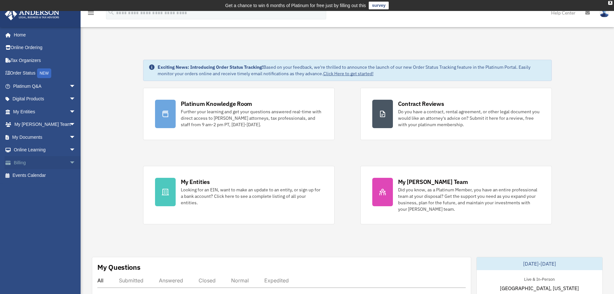
click at [61, 161] on link "Billing arrow_drop_down" at bounding box center [45, 162] width 81 height 13
click at [69, 161] on span "arrow_drop_down" at bounding box center [75, 162] width 13 height 13
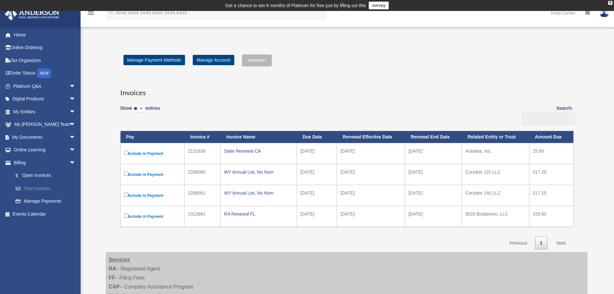
click at [48, 185] on link "Past Invoices" at bounding box center [47, 188] width 76 height 13
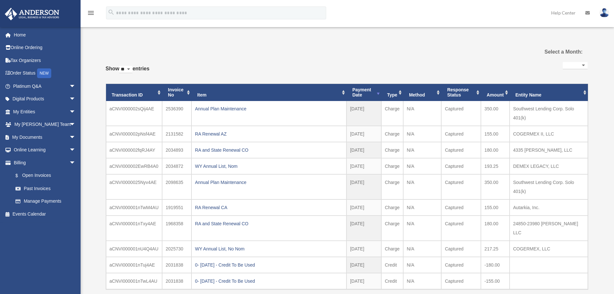
select select
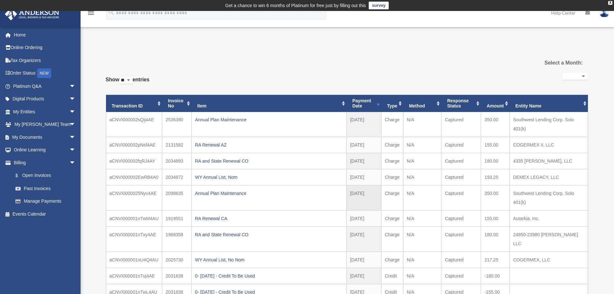
drag, startPoint x: 155, startPoint y: 191, endPoint x: 110, endPoint y: 196, distance: 45.6
click at [110, 196] on td "aCNVI0000025Nyv4AE" at bounding box center [134, 197] width 56 height 25
copy td "aCNVI0000025Nyv4AE"
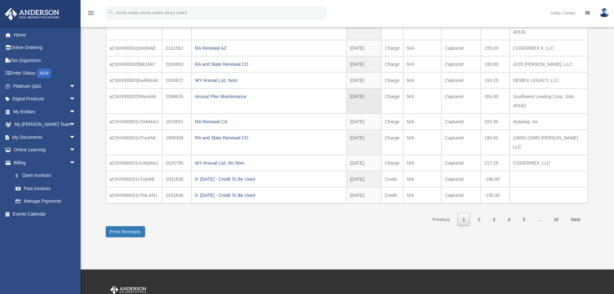
scroll to position [64, 0]
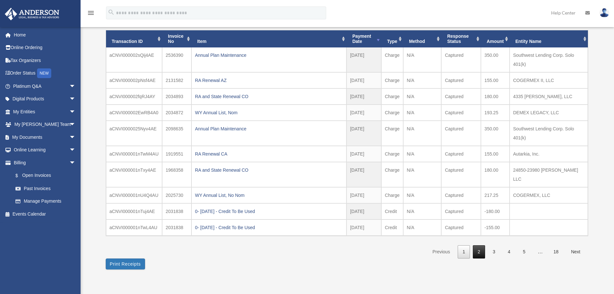
click at [478, 246] on link "2" at bounding box center [479, 251] width 12 height 13
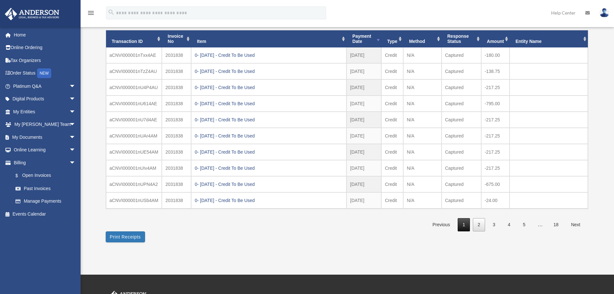
click at [462, 224] on link "1" at bounding box center [464, 224] width 12 height 13
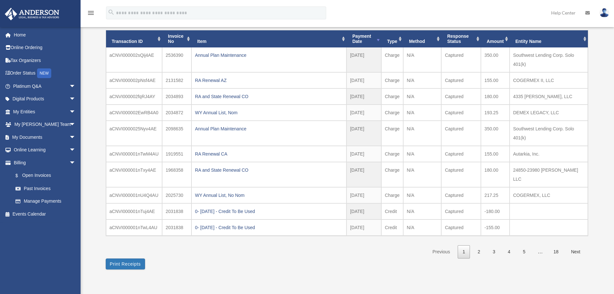
click at [477, 245] on link "2" at bounding box center [479, 251] width 12 height 13
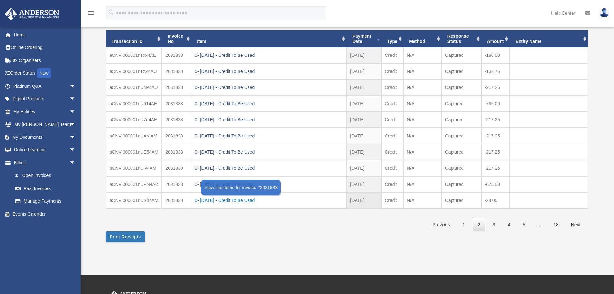
click at [226, 200] on div "0- 2024-05-13 - Credit To Be Used" at bounding box center [269, 200] width 148 height 9
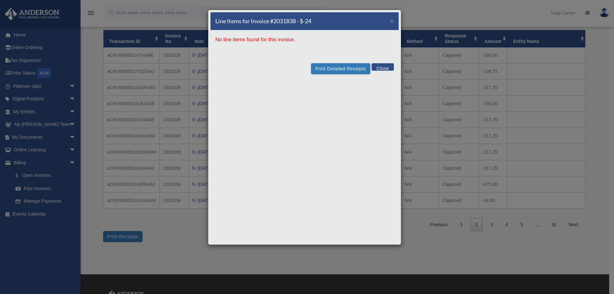
click at [382, 66] on button "Close" at bounding box center [383, 66] width 22 height 7
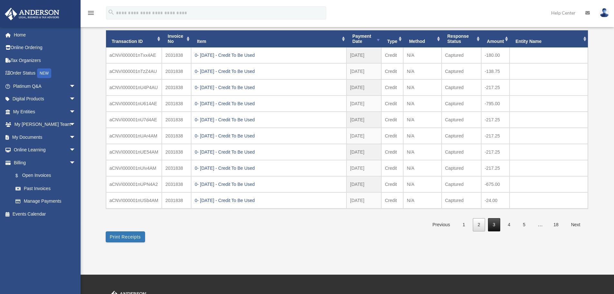
click at [495, 221] on link "3" at bounding box center [494, 224] width 12 height 13
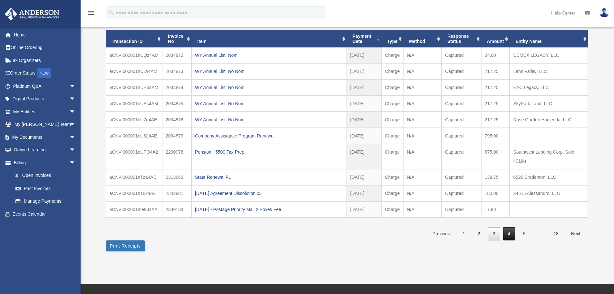
click at [512, 232] on link "4" at bounding box center [509, 233] width 12 height 13
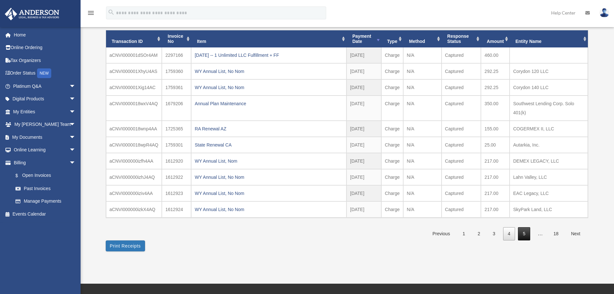
click at [526, 235] on link "5" at bounding box center [524, 233] width 12 height 13
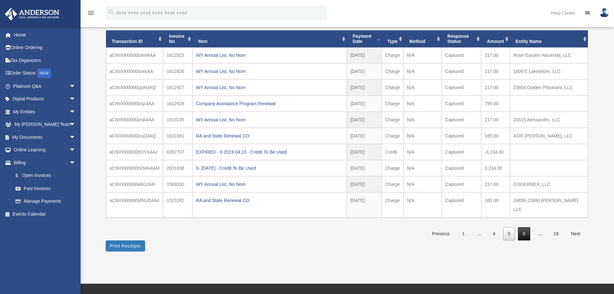
click at [519, 227] on link "6" at bounding box center [524, 233] width 12 height 13
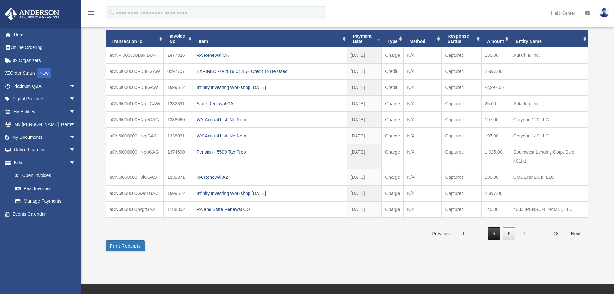
click at [495, 234] on link "5" at bounding box center [494, 233] width 12 height 13
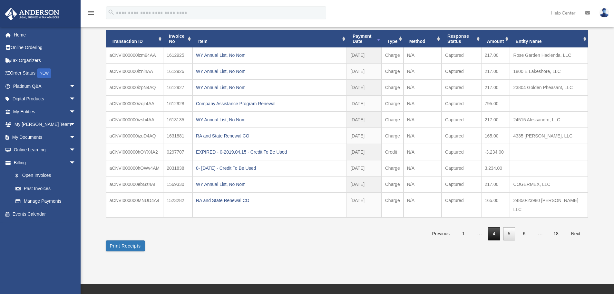
click at [492, 227] on link "4" at bounding box center [494, 233] width 12 height 13
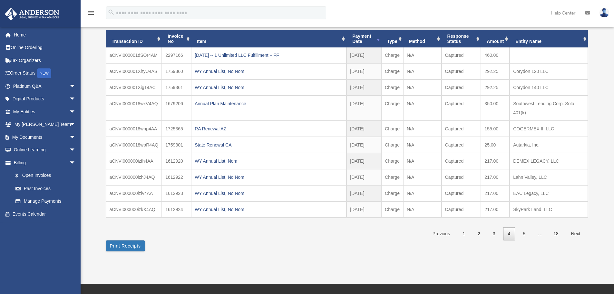
click at [509, 232] on link "4" at bounding box center [509, 233] width 12 height 13
click at [508, 235] on link "4" at bounding box center [509, 233] width 12 height 13
click at [494, 79] on td "217.00" at bounding box center [495, 71] width 29 height 16
click at [492, 235] on link "3" at bounding box center [494, 233] width 12 height 13
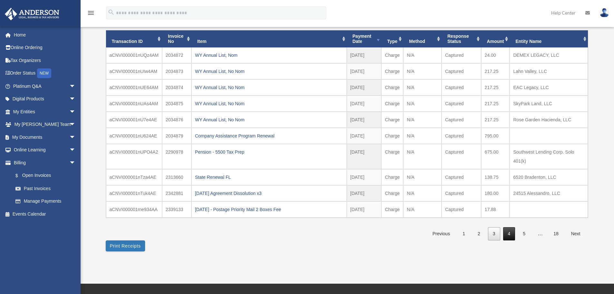
click at [509, 236] on link "4" at bounding box center [509, 233] width 12 height 13
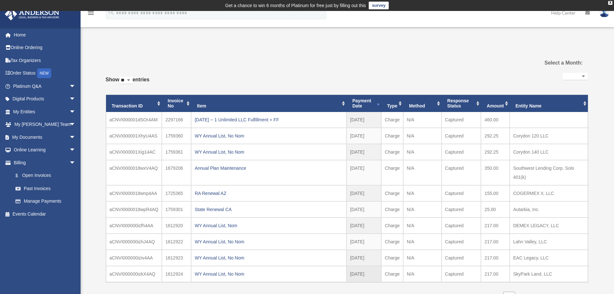
scroll to position [32, 0]
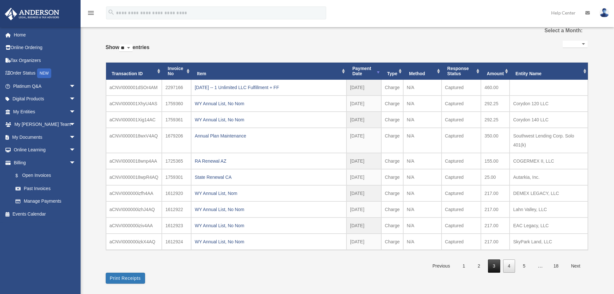
click at [491, 266] on link "3" at bounding box center [494, 265] width 12 height 13
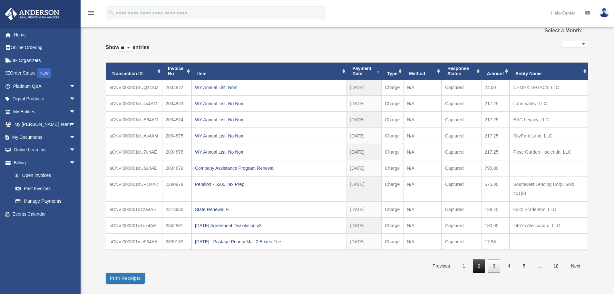
click at [481, 269] on link "2" at bounding box center [479, 265] width 12 height 13
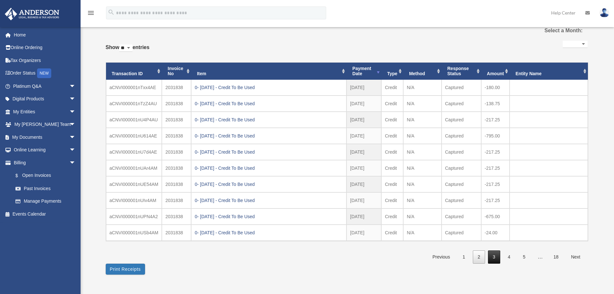
click at [491, 257] on link "3" at bounding box center [494, 256] width 12 height 13
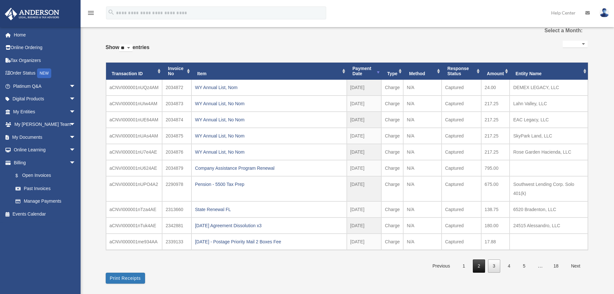
click at [478, 267] on link "2" at bounding box center [479, 265] width 12 height 13
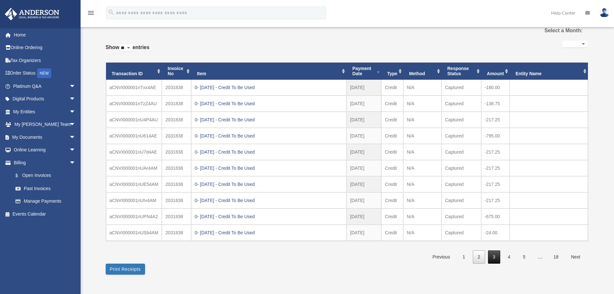
click at [493, 259] on link "3" at bounding box center [494, 256] width 12 height 13
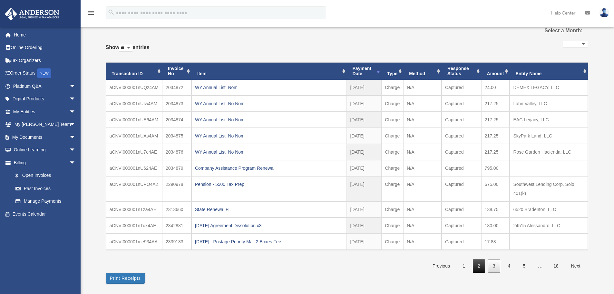
click at [480, 266] on link "2" at bounding box center [479, 265] width 12 height 13
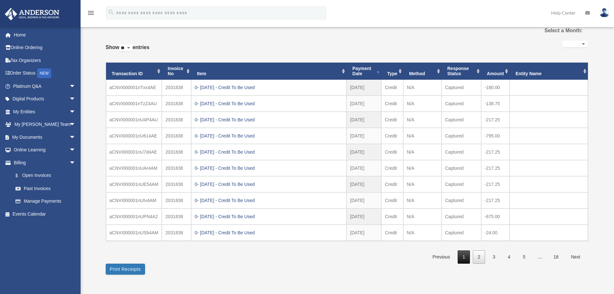
click at [460, 260] on link "1" at bounding box center [464, 256] width 12 height 13
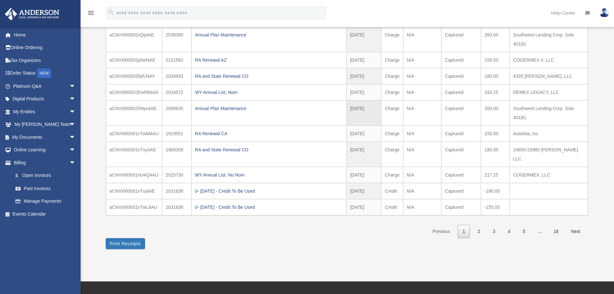
scroll to position [129, 0]
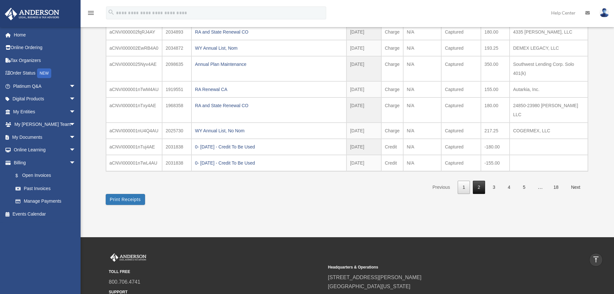
click at [479, 180] on link "2" at bounding box center [479, 186] width 12 height 13
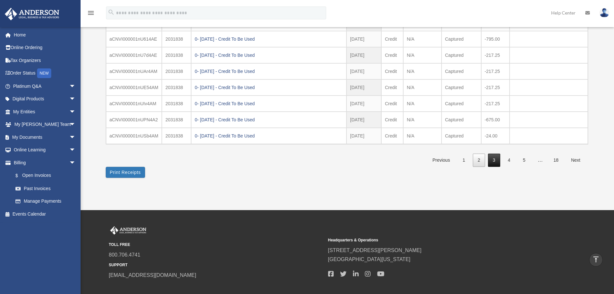
click at [497, 159] on link "3" at bounding box center [494, 159] width 12 height 13
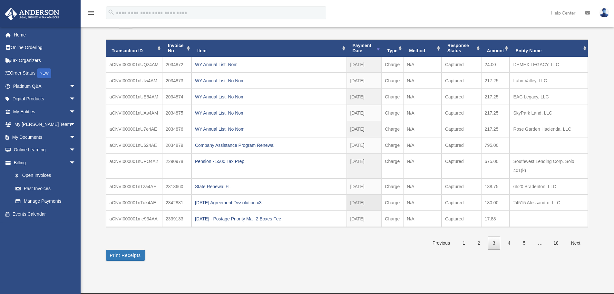
scroll to position [64, 0]
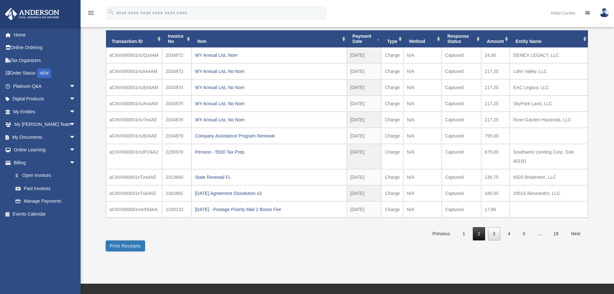
click at [477, 235] on link "2" at bounding box center [479, 233] width 12 height 13
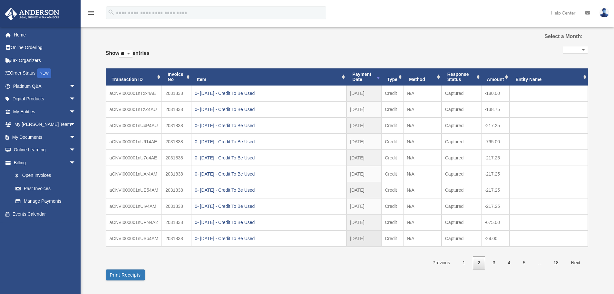
scroll to position [97, 0]
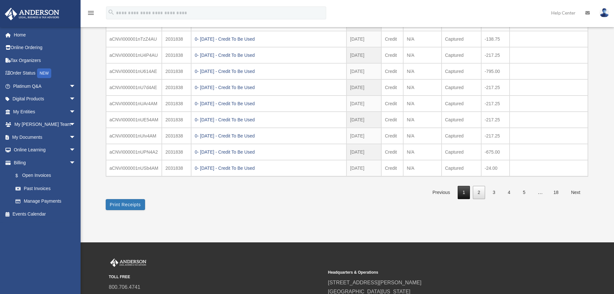
click at [463, 192] on link "1" at bounding box center [464, 192] width 12 height 13
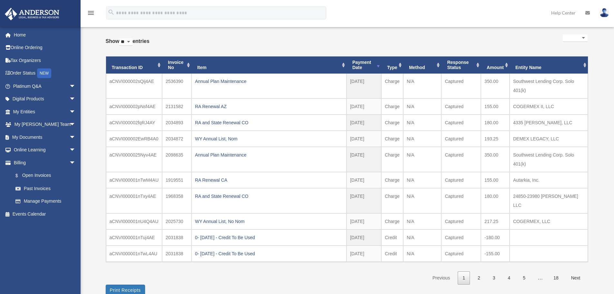
scroll to position [64, 0]
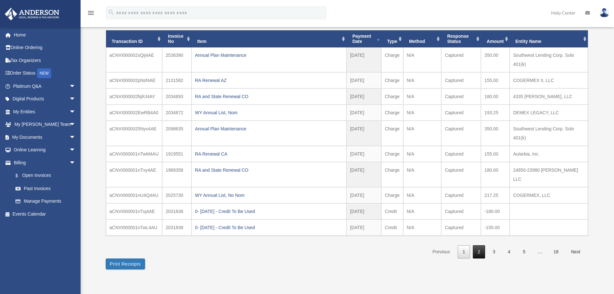
click at [477, 245] on link "2" at bounding box center [479, 251] width 12 height 13
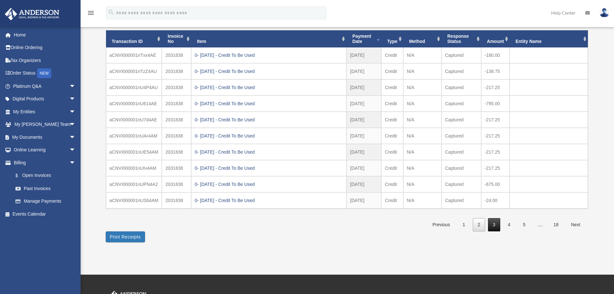
click at [490, 225] on link "3" at bounding box center [494, 224] width 12 height 13
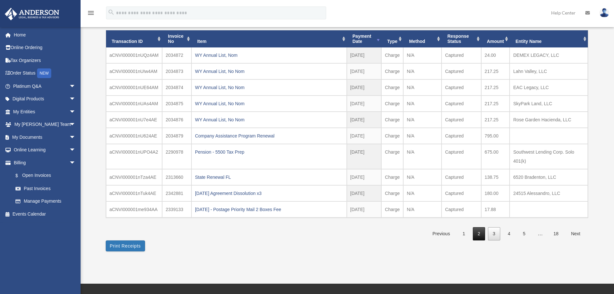
click at [479, 232] on link "2" at bounding box center [479, 233] width 12 height 13
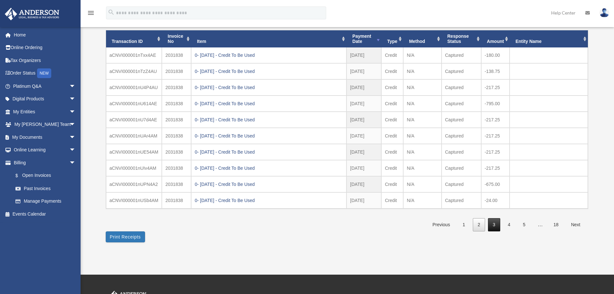
click at [491, 222] on link "3" at bounding box center [494, 224] width 12 height 13
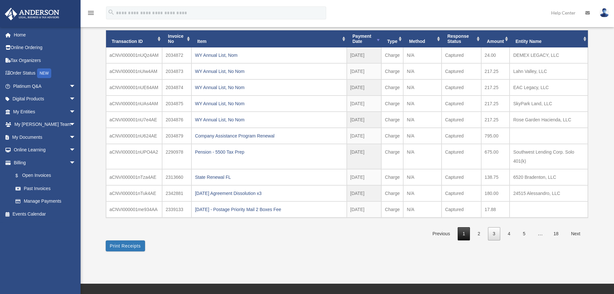
click at [463, 235] on link "1" at bounding box center [464, 233] width 12 height 13
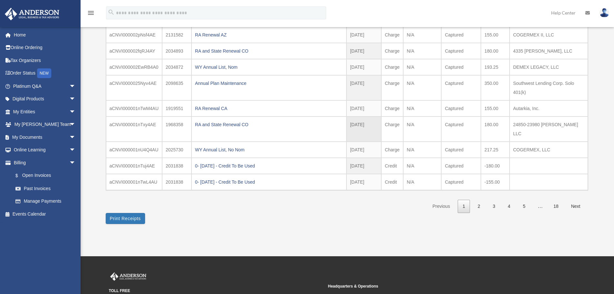
scroll to position [129, 0]
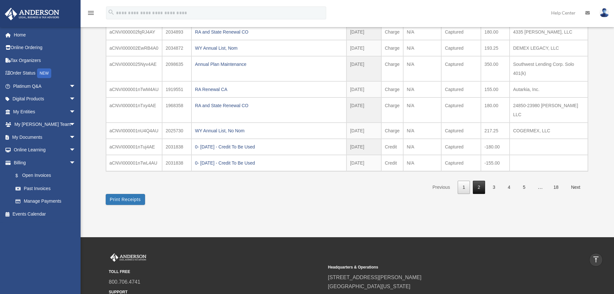
click at [478, 180] on link "2" at bounding box center [479, 186] width 12 height 13
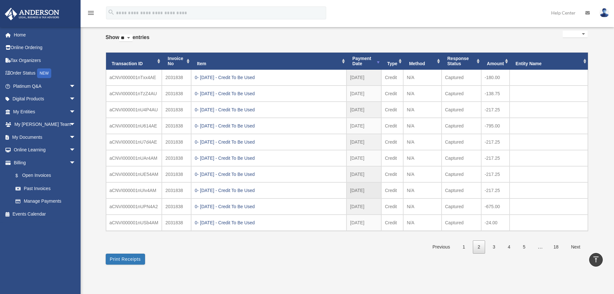
scroll to position [32, 0]
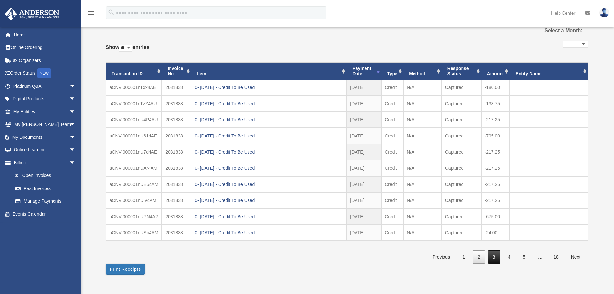
click at [492, 256] on link "3" at bounding box center [494, 256] width 12 height 13
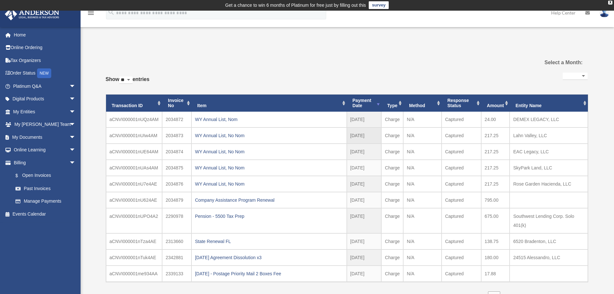
scroll to position [0, 0]
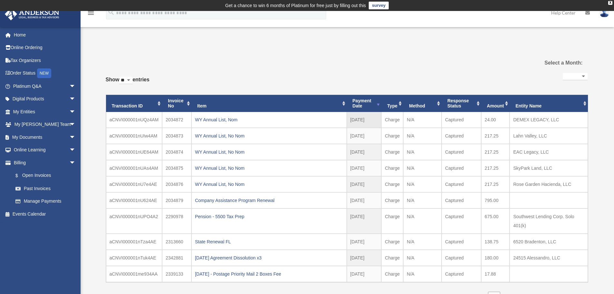
drag, startPoint x: 184, startPoint y: 119, endPoint x: 166, endPoint y: 121, distance: 18.2
click at [166, 121] on td "2034872" at bounding box center [176, 120] width 29 height 16
copy td "2034872"
click at [263, 133] on div "WY Annual List, No Nom" at bounding box center [269, 135] width 148 height 9
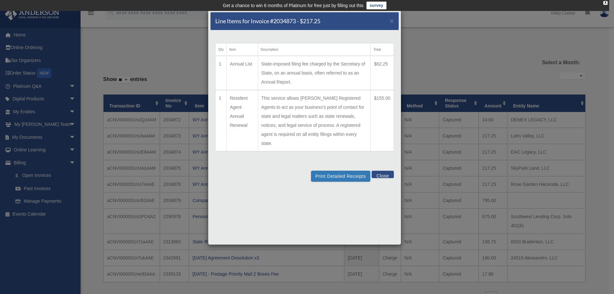
drag, startPoint x: 481, startPoint y: 39, endPoint x: 463, endPoint y: 40, distance: 18.1
click at [483, 41] on div "Line Items for Invoice #2034873 - $217.25 × Qty Item Description Total 1 Annual…" at bounding box center [307, 147] width 614 height 294
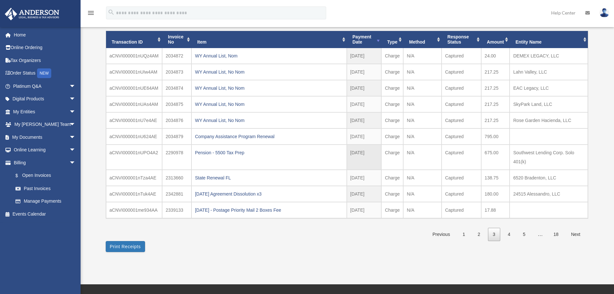
scroll to position [64, 0]
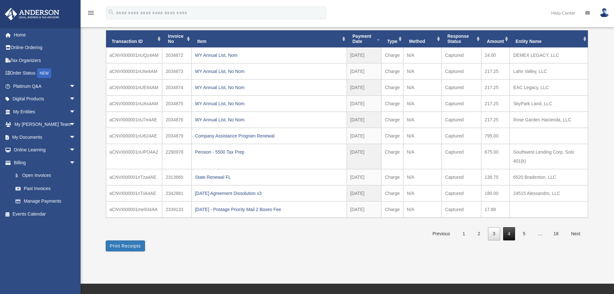
click at [511, 231] on link "4" at bounding box center [509, 233] width 12 height 13
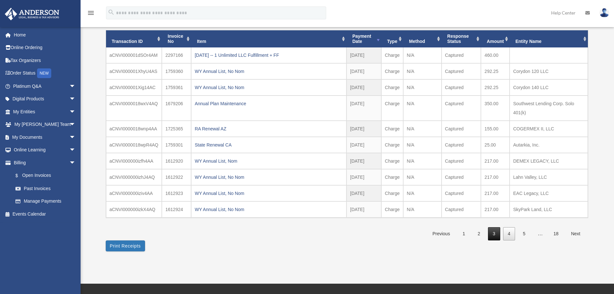
click at [492, 233] on link "3" at bounding box center [494, 233] width 12 height 13
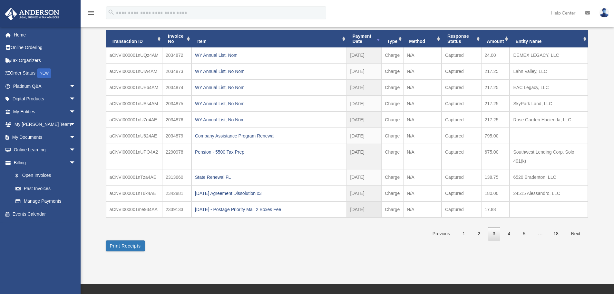
drag, startPoint x: 184, startPoint y: 209, endPoint x: 221, endPoint y: 222, distance: 39.7
click at [166, 210] on td "2339133" at bounding box center [176, 209] width 29 height 16
copy td "2339133"
click at [507, 234] on link "4" at bounding box center [509, 233] width 12 height 13
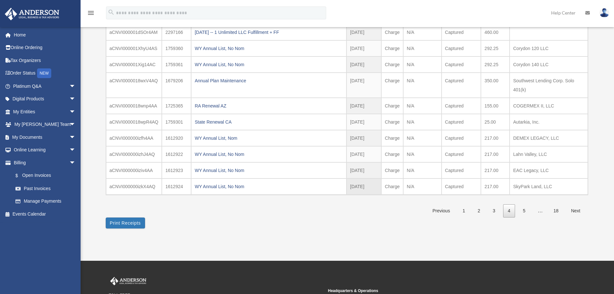
scroll to position [97, 0]
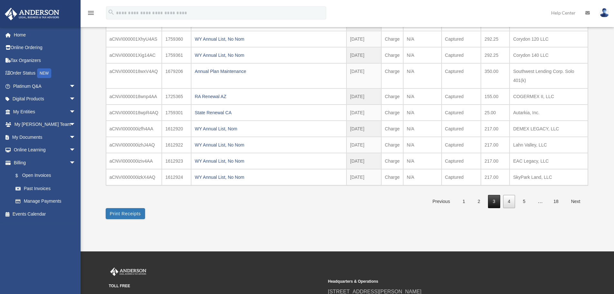
click at [496, 203] on link "3" at bounding box center [494, 201] width 12 height 13
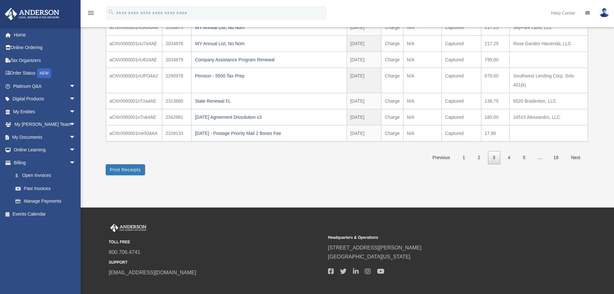
scroll to position [129, 0]
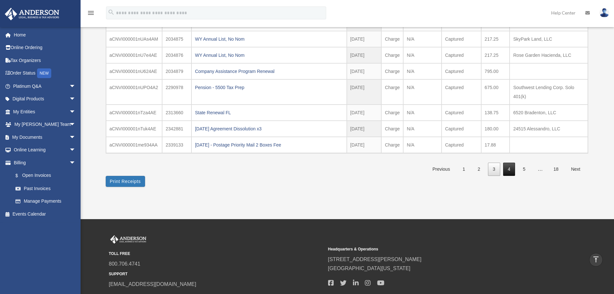
click at [511, 169] on link "4" at bounding box center [509, 168] width 12 height 13
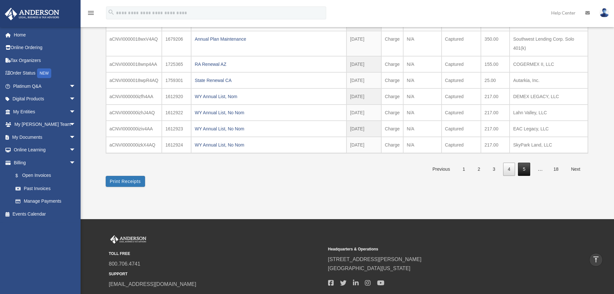
click at [524, 168] on link "5" at bounding box center [524, 168] width 12 height 13
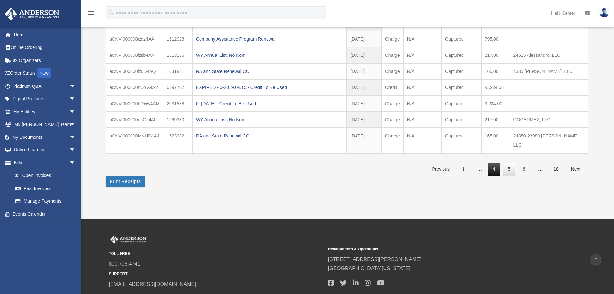
click at [499, 162] on link "4" at bounding box center [494, 168] width 12 height 13
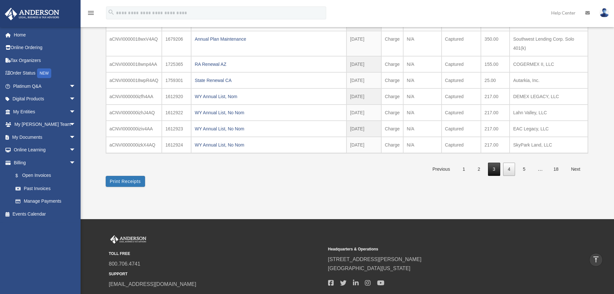
click at [492, 170] on link "3" at bounding box center [494, 168] width 12 height 13
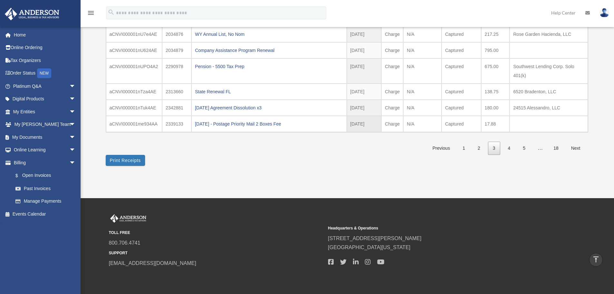
scroll to position [161, 0]
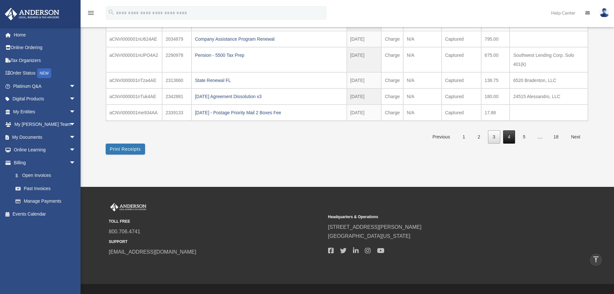
click at [508, 137] on link "4" at bounding box center [509, 136] width 12 height 13
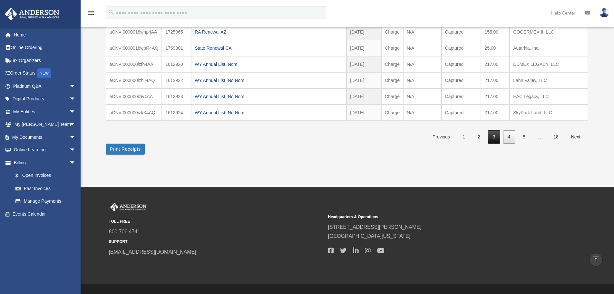
click at [495, 137] on link "3" at bounding box center [494, 136] width 12 height 13
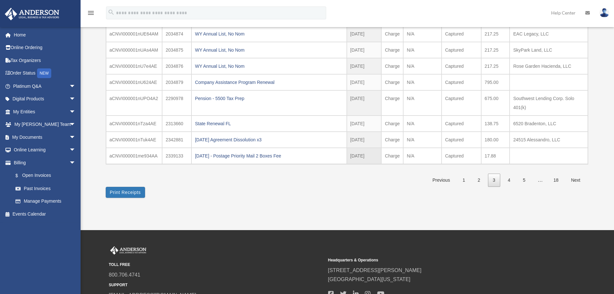
scroll to position [129, 0]
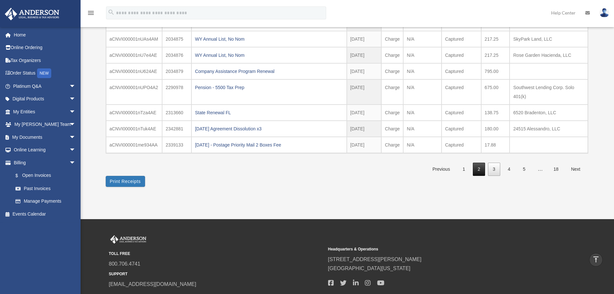
click at [483, 167] on link "2" at bounding box center [479, 168] width 12 height 13
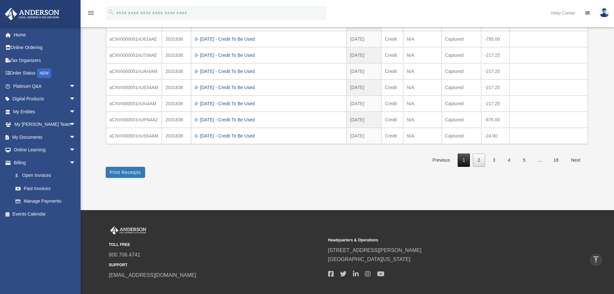
click at [461, 162] on link "1" at bounding box center [464, 159] width 12 height 13
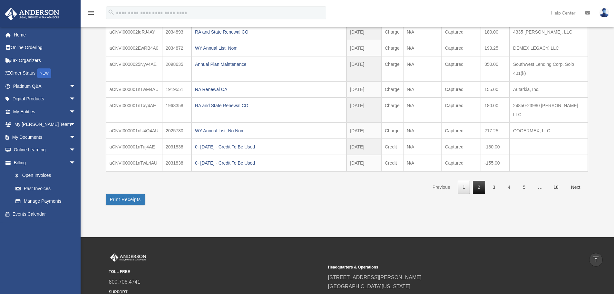
click at [482, 180] on link "2" at bounding box center [479, 186] width 12 height 13
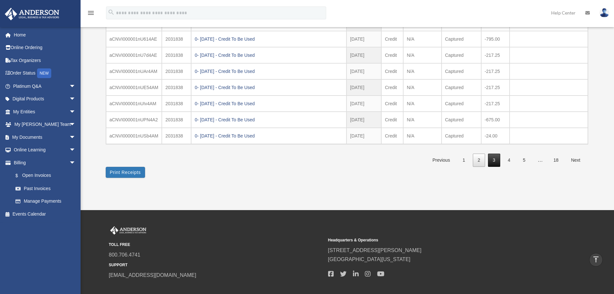
click at [495, 161] on link "3" at bounding box center [494, 159] width 12 height 13
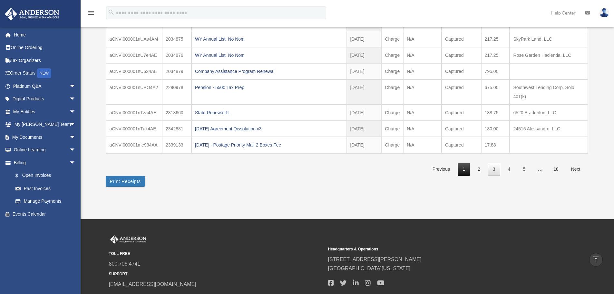
click at [462, 169] on link "1" at bounding box center [464, 168] width 12 height 13
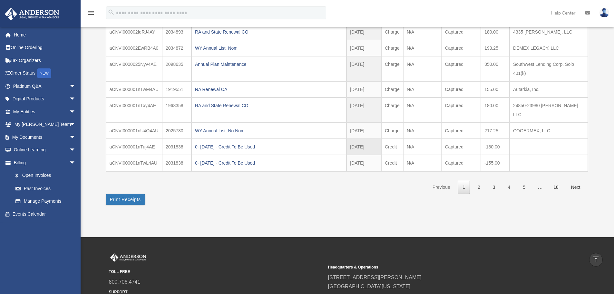
click at [477, 180] on link "2" at bounding box center [479, 186] width 12 height 13
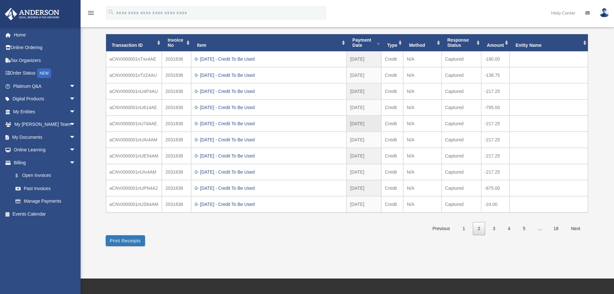
scroll to position [64, 0]
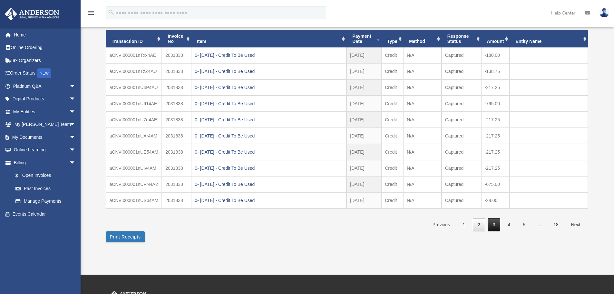
click at [493, 226] on link "3" at bounding box center [494, 224] width 12 height 13
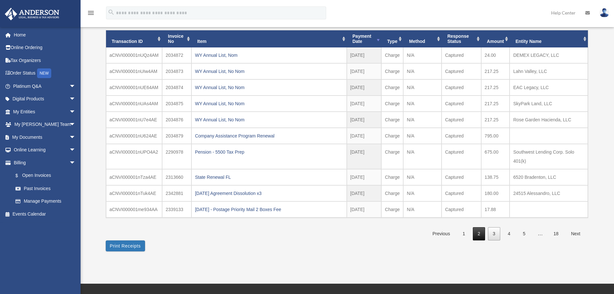
click at [482, 234] on link "2" at bounding box center [479, 233] width 12 height 13
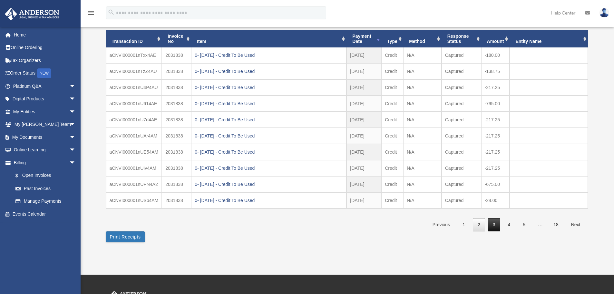
click at [498, 227] on link "3" at bounding box center [494, 224] width 12 height 13
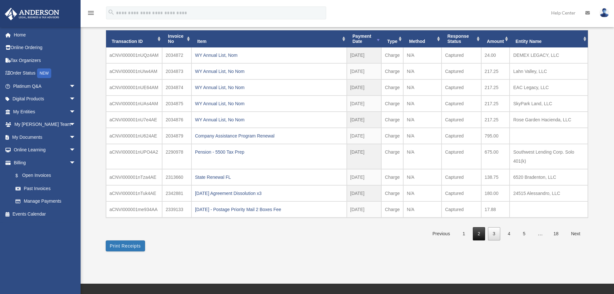
click at [481, 233] on link "2" at bounding box center [479, 233] width 12 height 13
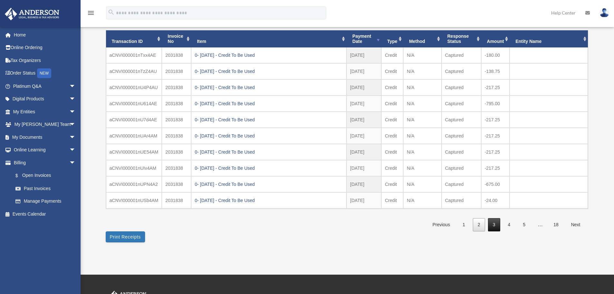
click at [493, 222] on link "3" at bounding box center [494, 224] width 12 height 13
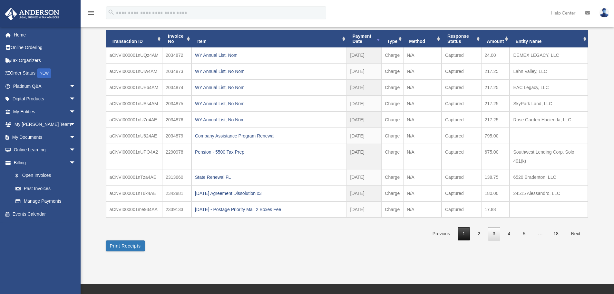
click at [462, 234] on link "1" at bounding box center [464, 233] width 12 height 13
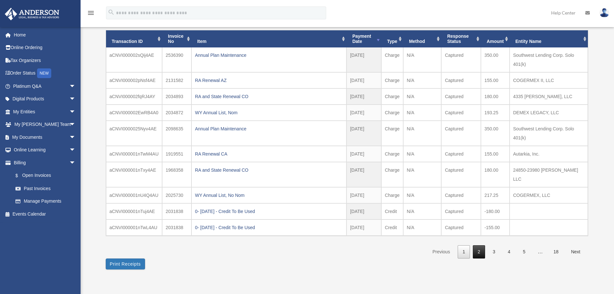
click at [481, 245] on link "2" at bounding box center [479, 251] width 12 height 13
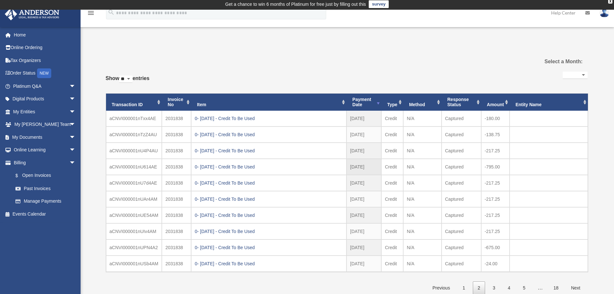
scroll to position [0, 0]
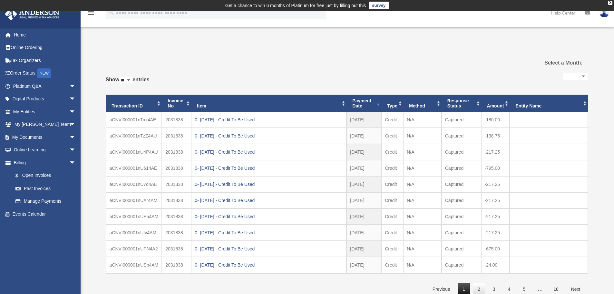
click at [462, 290] on link "1" at bounding box center [464, 288] width 12 height 13
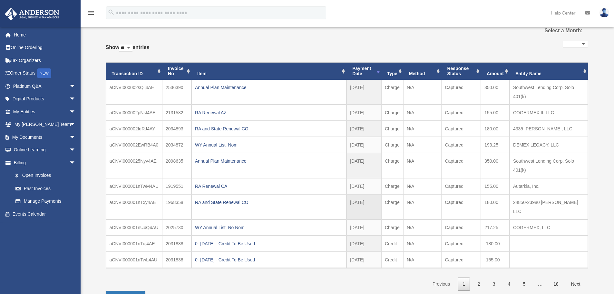
scroll to position [64, 0]
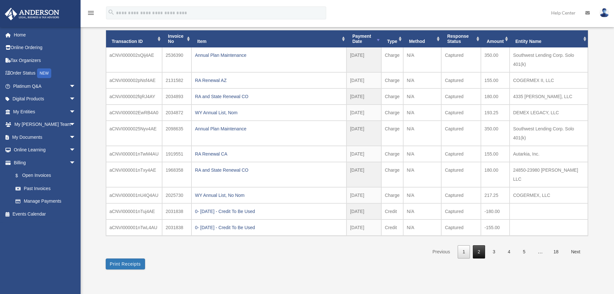
click at [479, 245] on link "2" at bounding box center [479, 251] width 12 height 13
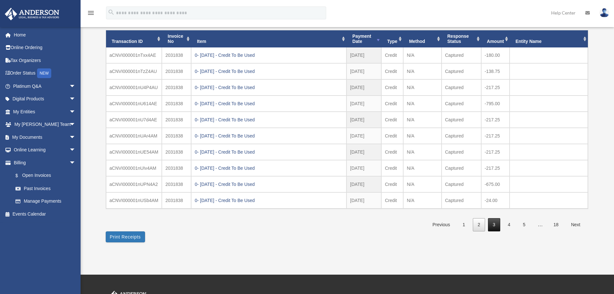
click at [488, 225] on link "3" at bounding box center [494, 224] width 12 height 13
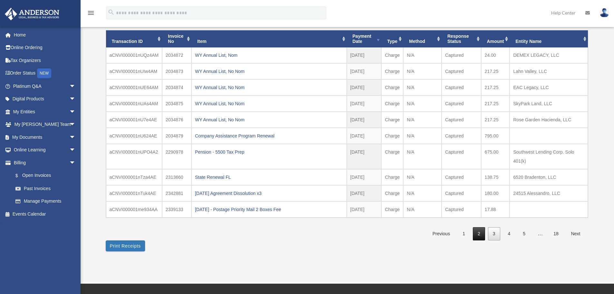
click at [476, 235] on link "2" at bounding box center [479, 233] width 12 height 13
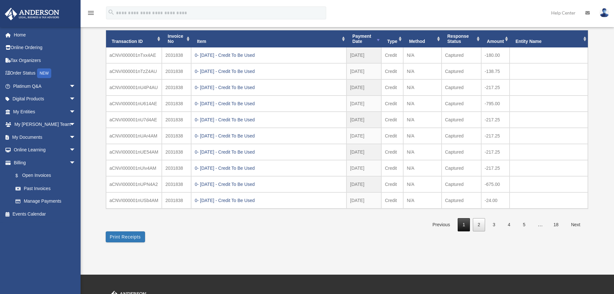
click at [461, 225] on link "1" at bounding box center [464, 224] width 12 height 13
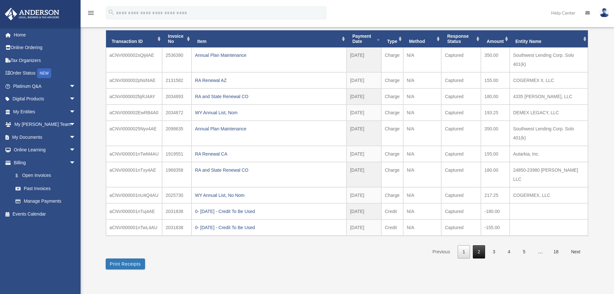
click at [480, 245] on link "2" at bounding box center [479, 251] width 12 height 13
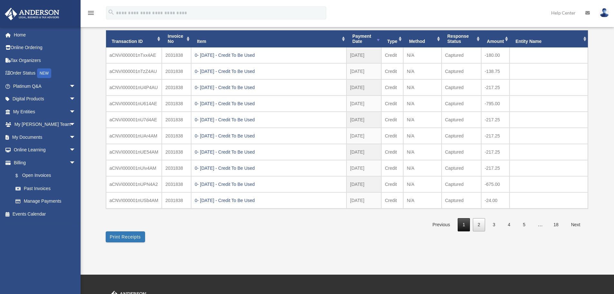
click at [460, 225] on link "1" at bounding box center [464, 224] width 12 height 13
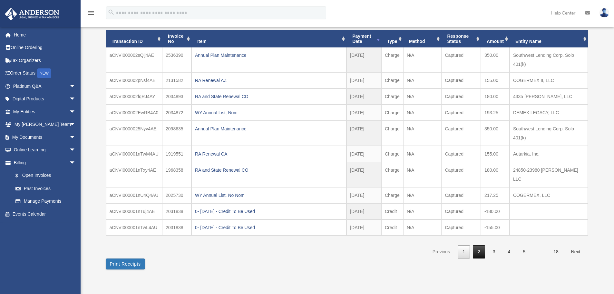
click at [479, 245] on link "2" at bounding box center [479, 251] width 12 height 13
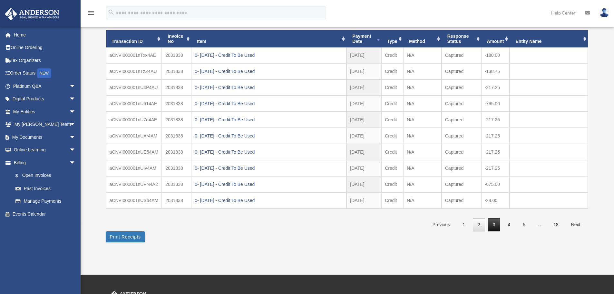
click at [491, 225] on link "3" at bounding box center [494, 224] width 12 height 13
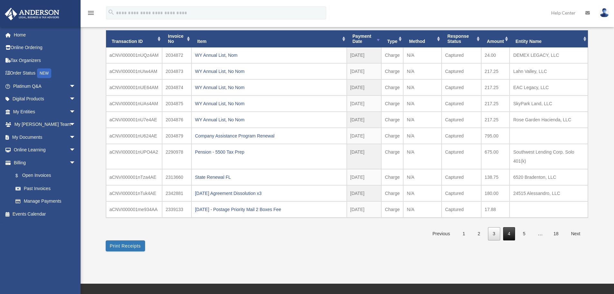
click at [512, 230] on link "4" at bounding box center [509, 233] width 12 height 13
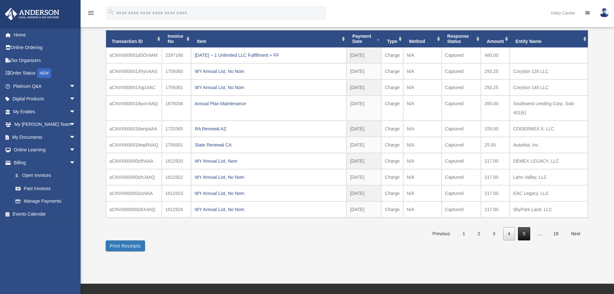
click at [527, 236] on link "5" at bounding box center [524, 233] width 12 height 13
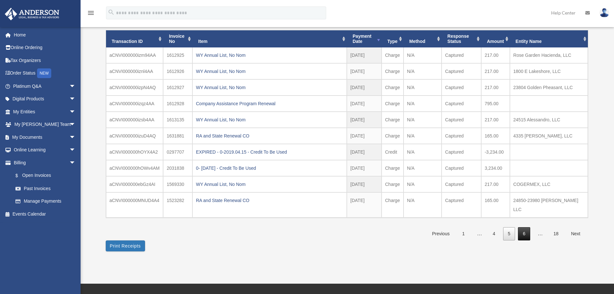
click at [526, 227] on link "6" at bounding box center [524, 233] width 12 height 13
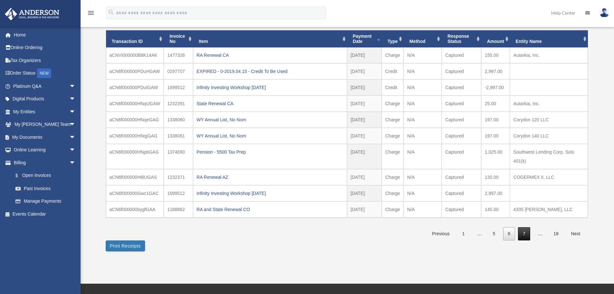
click at [527, 231] on link "7" at bounding box center [524, 233] width 12 height 13
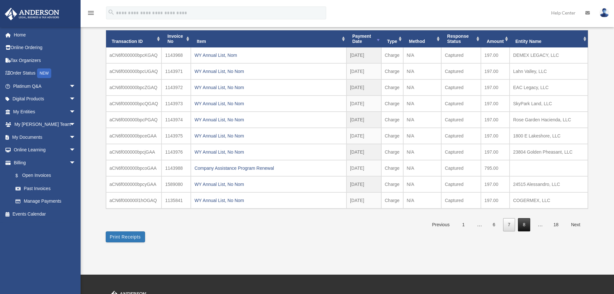
click at [525, 222] on link "8" at bounding box center [524, 224] width 12 height 13
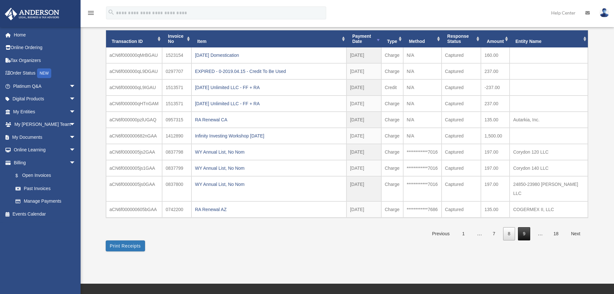
click at [524, 227] on link "9" at bounding box center [524, 233] width 12 height 13
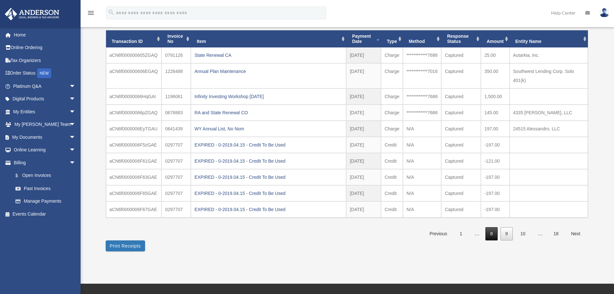
click at [488, 234] on link "8" at bounding box center [491, 233] width 12 height 13
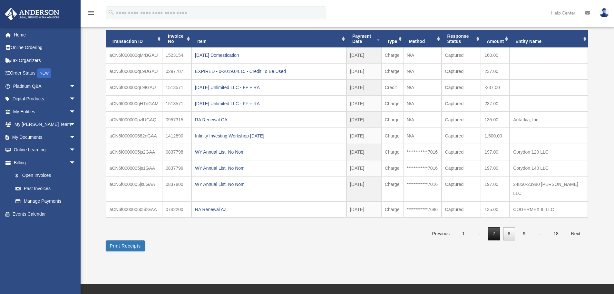
click at [491, 227] on link "7" at bounding box center [494, 233] width 12 height 13
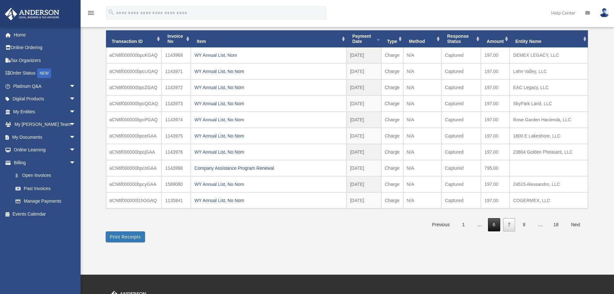
click at [492, 223] on link "6" at bounding box center [494, 224] width 12 height 13
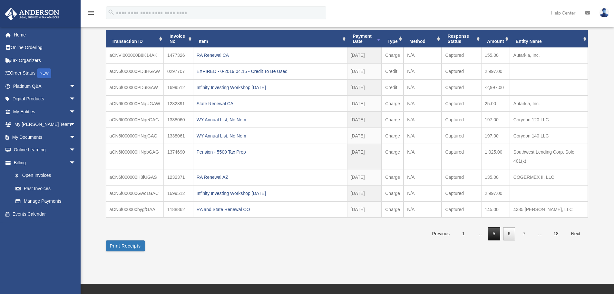
click at [498, 234] on link "5" at bounding box center [494, 233] width 12 height 13
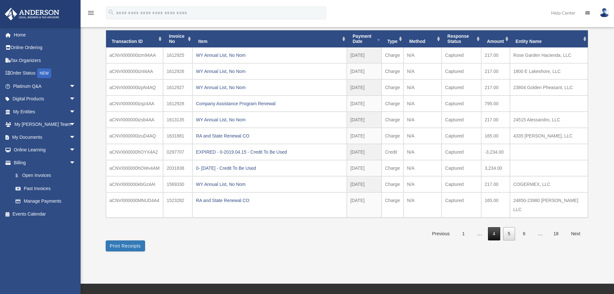
click at [497, 227] on link "4" at bounding box center [494, 233] width 12 height 13
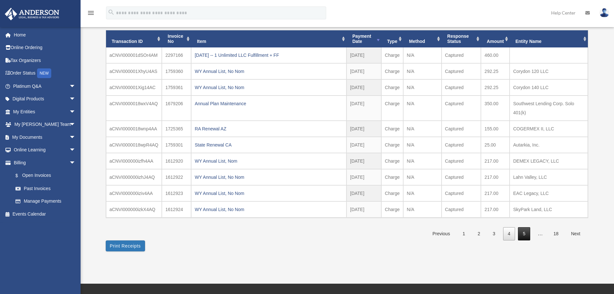
click at [521, 232] on link "5" at bounding box center [524, 233] width 12 height 13
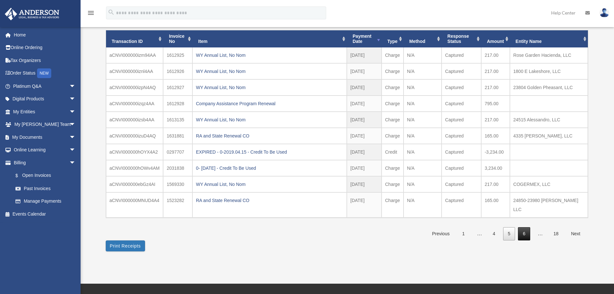
click at [524, 227] on link "6" at bounding box center [524, 233] width 12 height 13
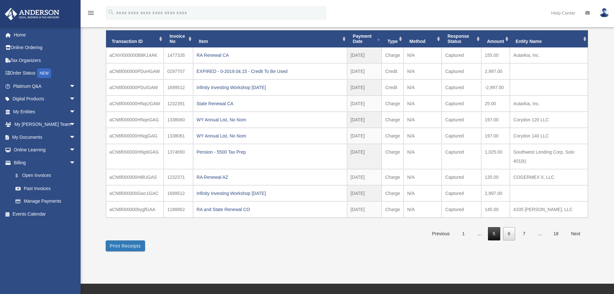
click at [491, 236] on link "5" at bounding box center [494, 233] width 12 height 13
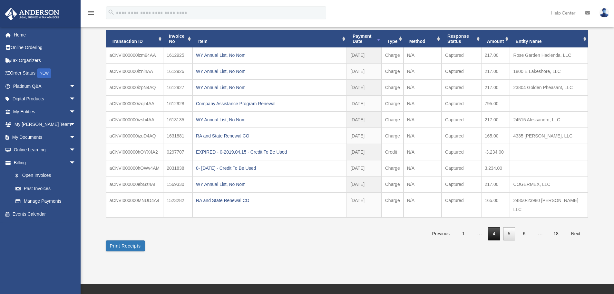
click at [491, 227] on link "4" at bounding box center [494, 233] width 12 height 13
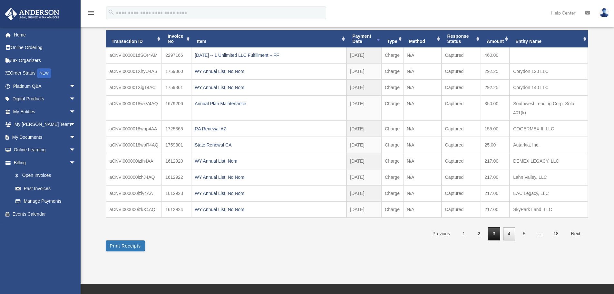
click at [493, 238] on link "3" at bounding box center [494, 233] width 12 height 13
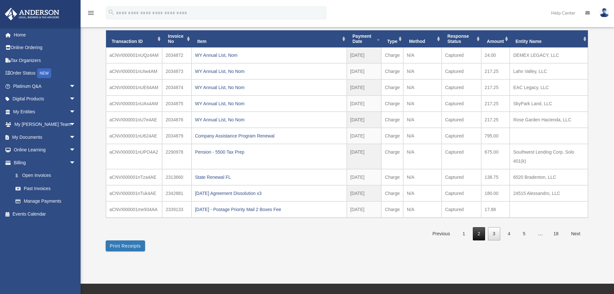
click at [476, 235] on link "2" at bounding box center [479, 233] width 12 height 13
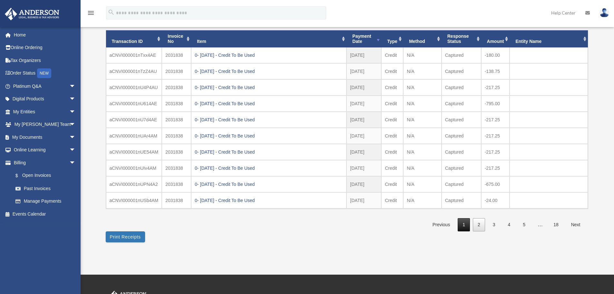
click at [461, 225] on link "1" at bounding box center [464, 224] width 12 height 13
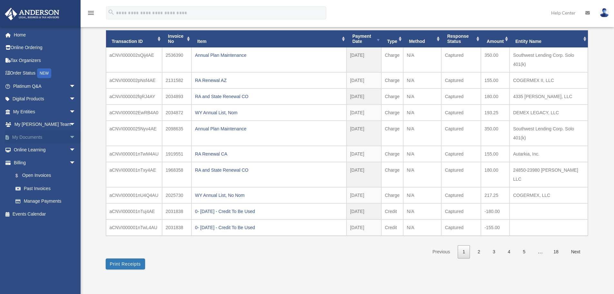
click at [69, 135] on span "arrow_drop_down" at bounding box center [75, 136] width 13 height 13
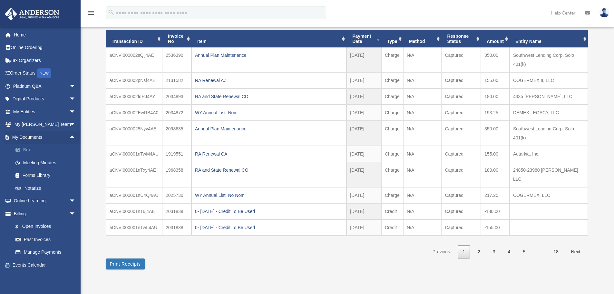
click at [25, 147] on link "Box" at bounding box center [47, 149] width 76 height 13
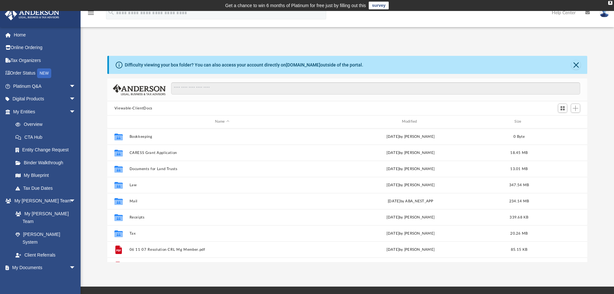
scroll to position [142, 475]
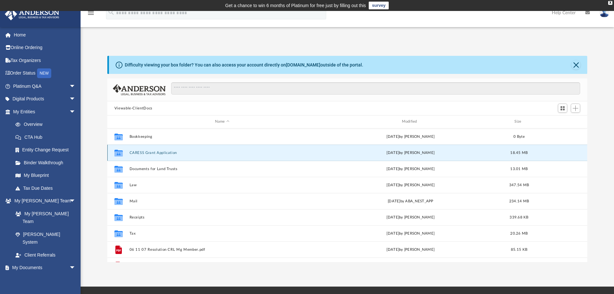
click at [163, 151] on button "CARESS Grant Application" at bounding box center [222, 152] width 186 height 4
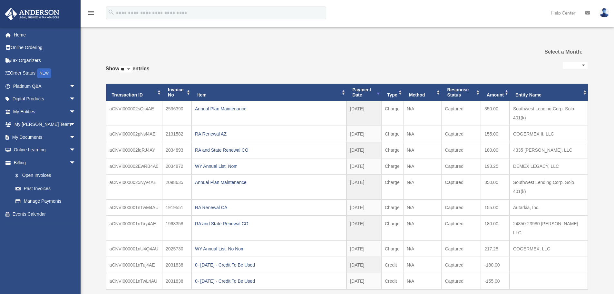
select select
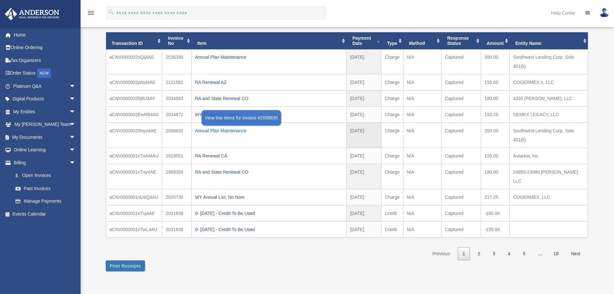
scroll to position [63, 0]
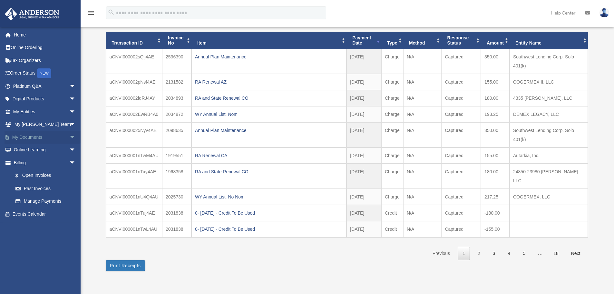
click at [69, 135] on span "arrow_drop_down" at bounding box center [75, 136] width 13 height 13
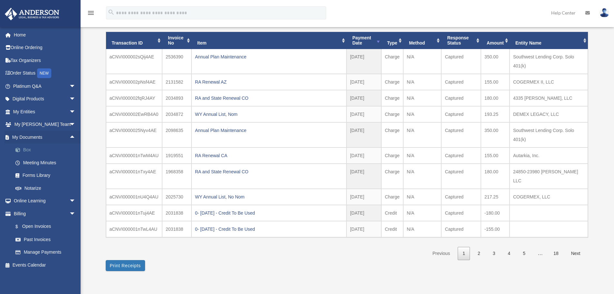
click at [34, 149] on link "Box" at bounding box center [47, 149] width 76 height 13
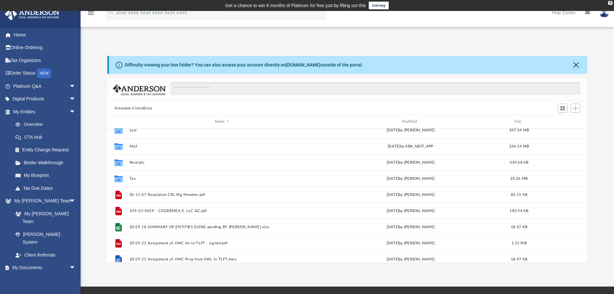
scroll to position [44, 0]
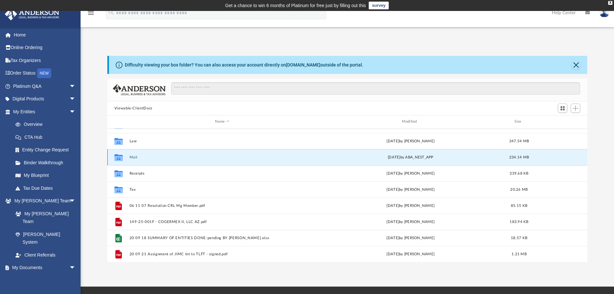
click at [145, 158] on button "Mail" at bounding box center [222, 157] width 186 height 4
click at [134, 158] on button "Mail" at bounding box center [222, 157] width 186 height 4
click at [135, 157] on button "Mail" at bounding box center [222, 157] width 186 height 4
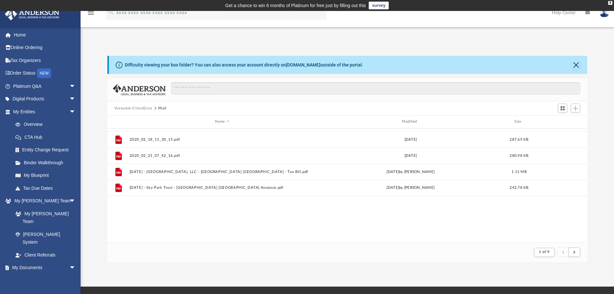
scroll to position [0, 0]
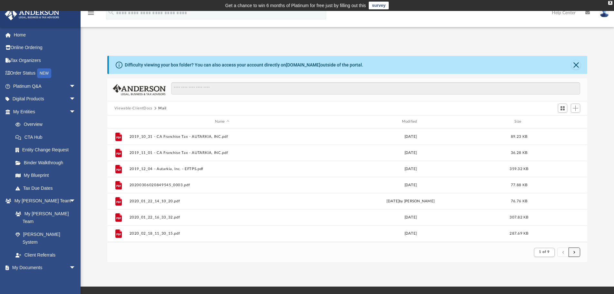
click at [578, 250] on button "submit" at bounding box center [574, 251] width 12 height 9
click at [576, 251] on button "submit" at bounding box center [574, 251] width 12 height 9
click at [579, 251] on button "submit" at bounding box center [574, 251] width 12 height 9
click at [573, 250] on span "submit" at bounding box center [574, 252] width 2 height 4
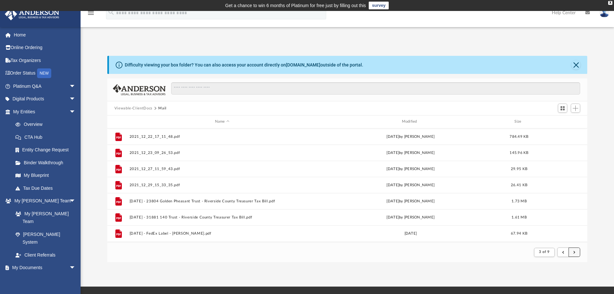
click at [576, 252] on button "submit" at bounding box center [574, 251] width 12 height 9
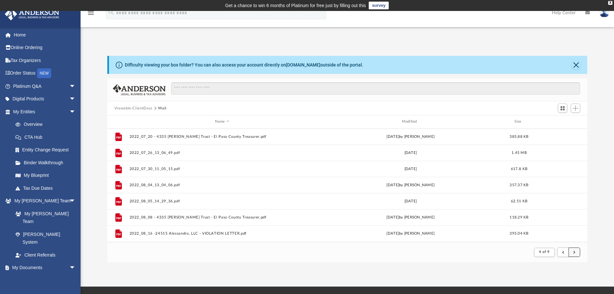
click at [576, 252] on button "submit" at bounding box center [574, 251] width 12 height 9
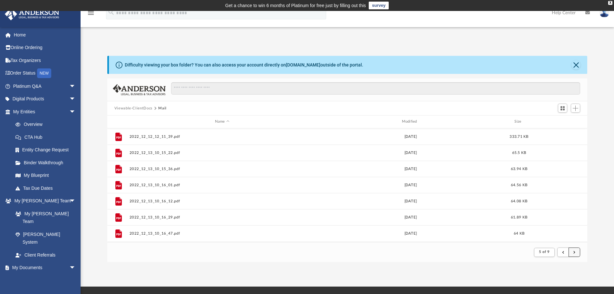
click at [576, 252] on button "submit" at bounding box center [574, 251] width 12 height 9
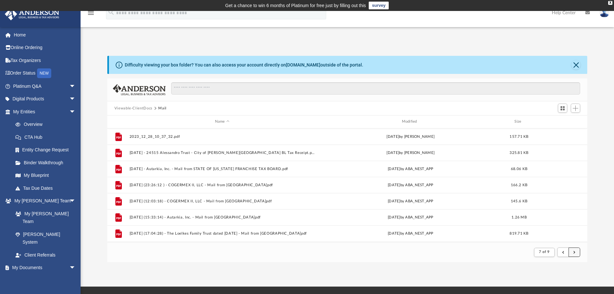
click at [574, 251] on span "submit" at bounding box center [574, 252] width 2 height 4
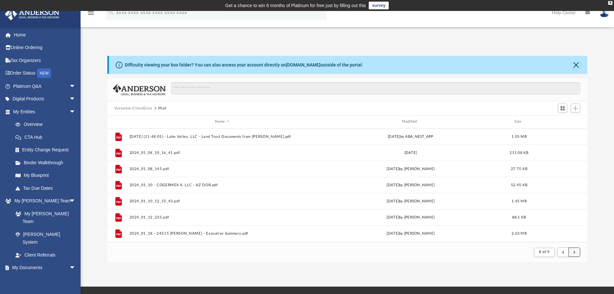
click at [574, 251] on span "submit" at bounding box center [574, 252] width 2 height 4
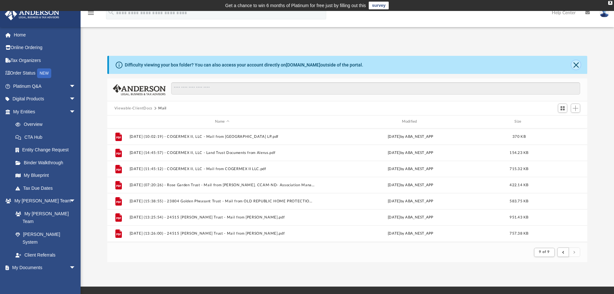
click at [578, 66] on button "Close" at bounding box center [575, 64] width 9 height 9
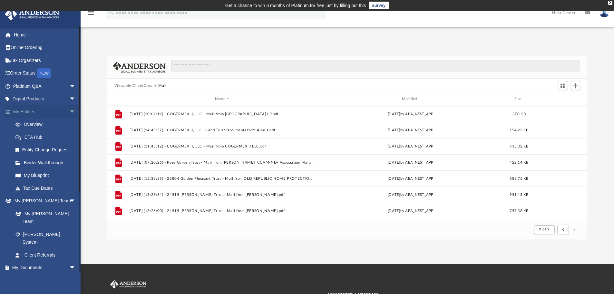
click at [69, 112] on span "arrow_drop_down" at bounding box center [75, 111] width 13 height 13
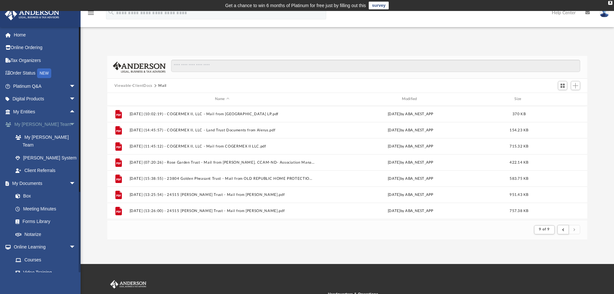
click at [69, 121] on span "arrow_drop_down" at bounding box center [75, 124] width 13 height 13
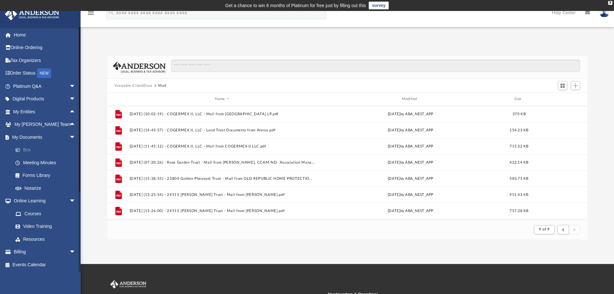
click at [27, 151] on link "Box" at bounding box center [47, 149] width 76 height 13
click at [26, 150] on link "Box" at bounding box center [47, 149] width 76 height 13
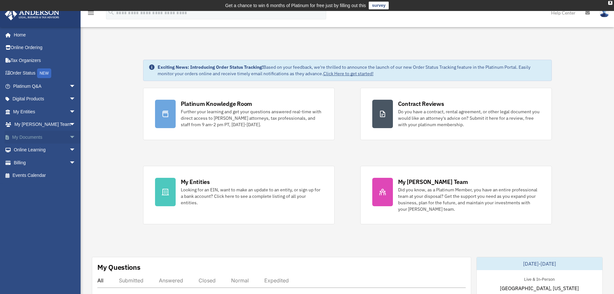
click at [69, 138] on span "arrow_drop_down" at bounding box center [75, 136] width 13 height 13
click at [31, 149] on link "Box" at bounding box center [47, 149] width 76 height 13
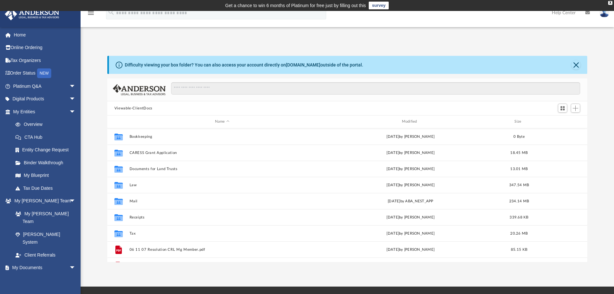
scroll to position [142, 475]
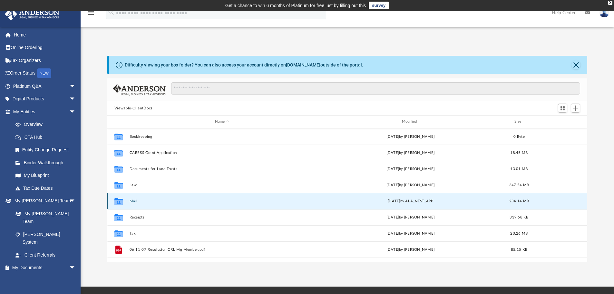
click at [134, 200] on button "Mail" at bounding box center [222, 201] width 186 height 4
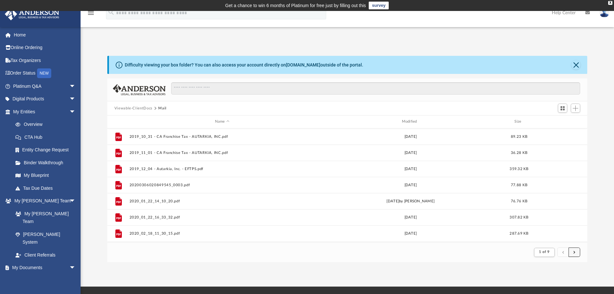
click at [573, 251] on button "submit" at bounding box center [574, 251] width 12 height 9
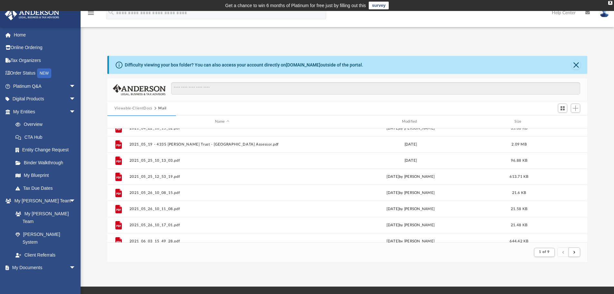
scroll to position [692, 0]
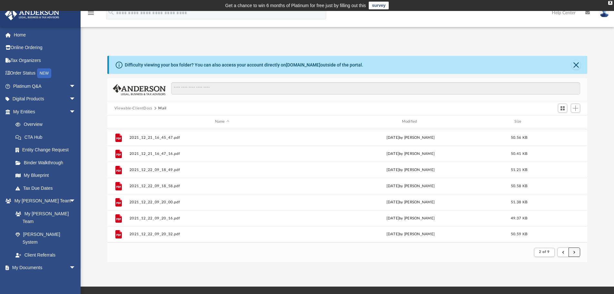
click at [576, 252] on button "submit" at bounding box center [574, 251] width 12 height 9
click at [576, 251] on button "submit" at bounding box center [574, 251] width 12 height 9
click at [577, 252] on button "submit" at bounding box center [574, 251] width 12 height 9
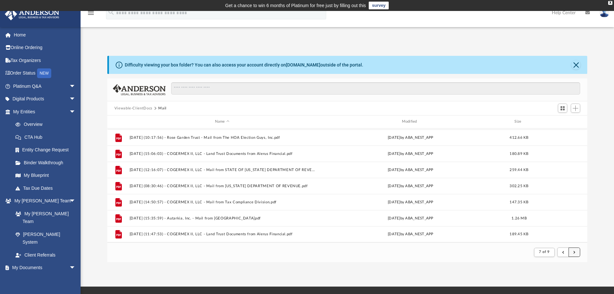
click at [574, 252] on span "submit" at bounding box center [574, 252] width 2 height 4
click at [575, 251] on button "submit" at bounding box center [574, 251] width 12 height 9
click at [573, 252] on button "submit" at bounding box center [574, 251] width 12 height 9
